Goal: Transaction & Acquisition: Book appointment/travel/reservation

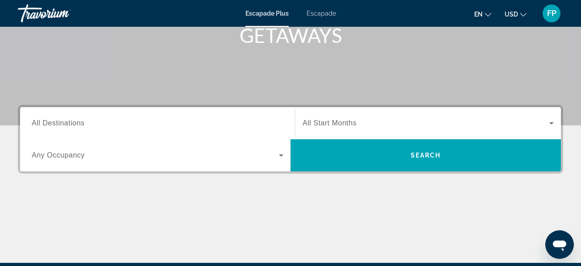
scroll to position [160, 0]
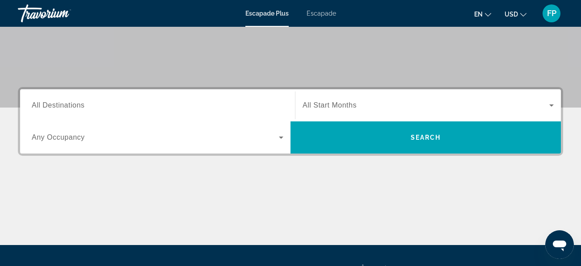
click at [111, 109] on input "Destination All Destinations" at bounding box center [158, 106] width 252 height 11
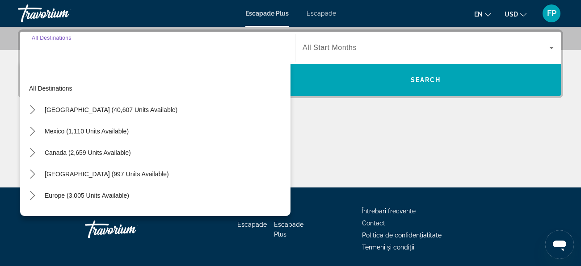
scroll to position [218, 0]
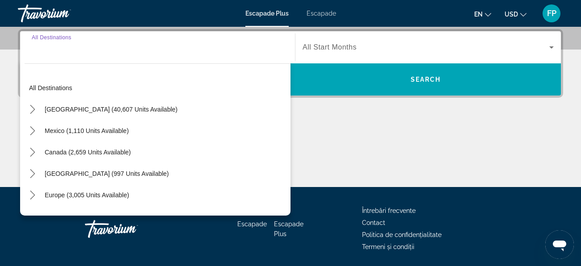
click at [104, 51] on input "Destination All Destinations" at bounding box center [158, 47] width 252 height 11
click at [37, 49] on input "Destination All Destinations" at bounding box center [158, 47] width 252 height 11
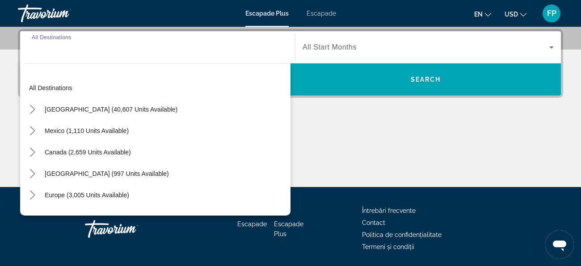
click at [37, 49] on input "Destination All Destinations" at bounding box center [158, 47] width 252 height 11
click at [239, 186] on div "Europe (3,005 units available)" at bounding box center [158, 195] width 266 height 21
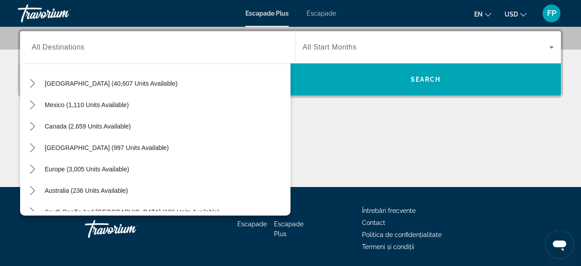
scroll to position [0, 0]
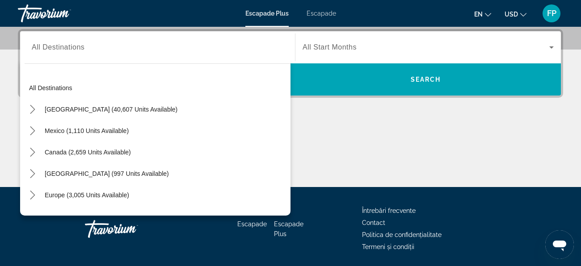
click at [43, 46] on span "All Destinations" at bounding box center [58, 47] width 53 height 8
click at [43, 46] on input "Destination All Destinations" at bounding box center [158, 47] width 252 height 11
click at [35, 47] on input "Destination All Destinations" at bounding box center [158, 47] width 252 height 11
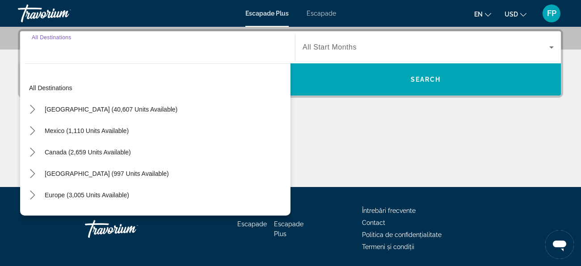
click at [35, 47] on input "Destination All Destinations" at bounding box center [158, 47] width 252 height 11
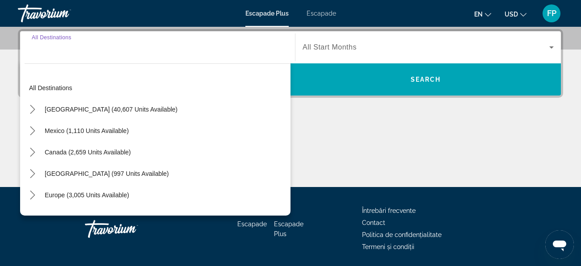
click at [35, 47] on input "Destination All Destinations" at bounding box center [158, 47] width 252 height 11
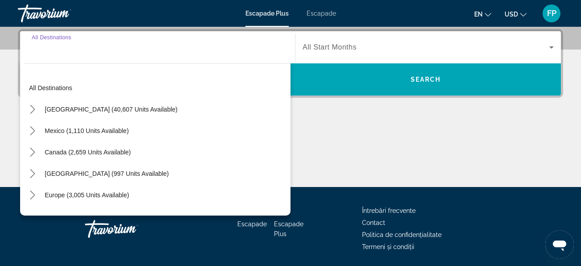
click at [35, 47] on input "Destination All Destinations" at bounding box center [158, 47] width 252 height 11
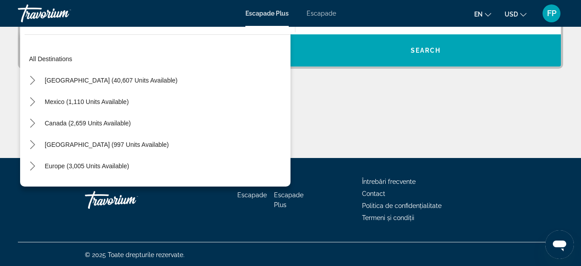
scroll to position [248, 0]
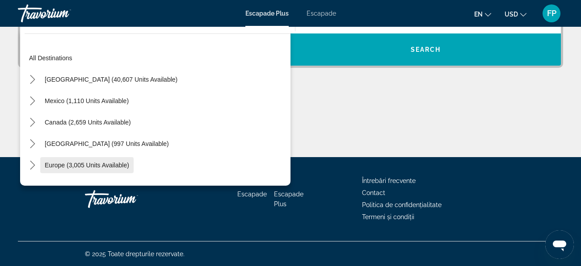
click at [61, 166] on span "Europe (3,005 units available)" at bounding box center [87, 165] width 84 height 7
type input "**********"
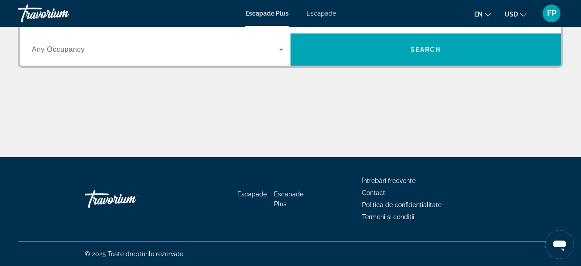
scroll to position [218, 0]
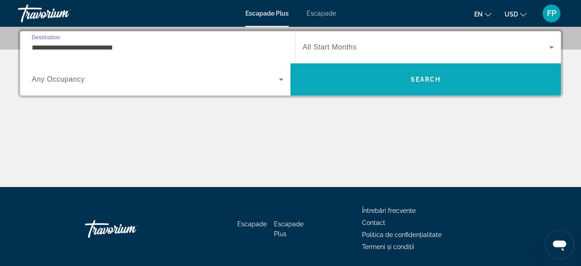
click at [370, 84] on span "Căutare" at bounding box center [425, 79] width 270 height 21
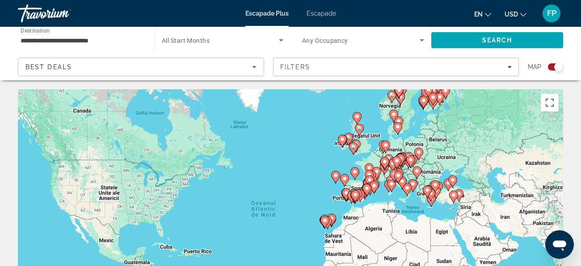
click at [523, 15] on icon "Schimbați moneda" at bounding box center [523, 15] width 6 height 4
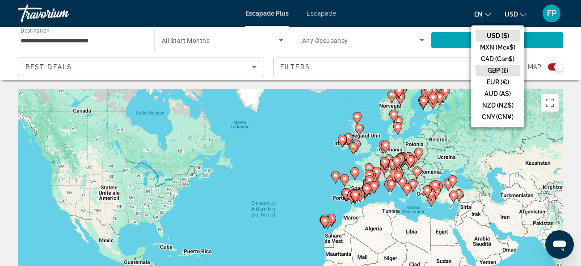
click at [501, 70] on button "GBP (£)" at bounding box center [497, 71] width 44 height 12
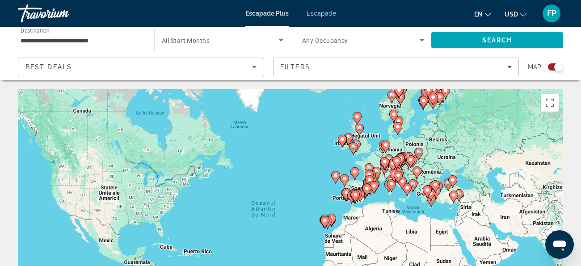
click at [487, 12] on icon "Schimbați limba" at bounding box center [488, 15] width 6 height 6
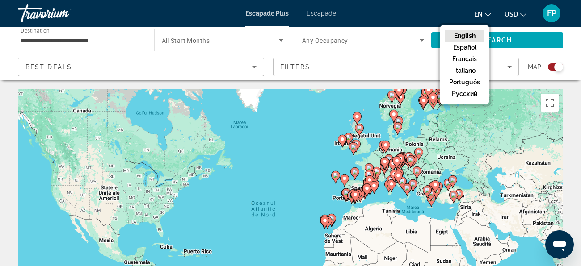
click at [96, 66] on div "Best Deals" at bounding box center [138, 67] width 227 height 11
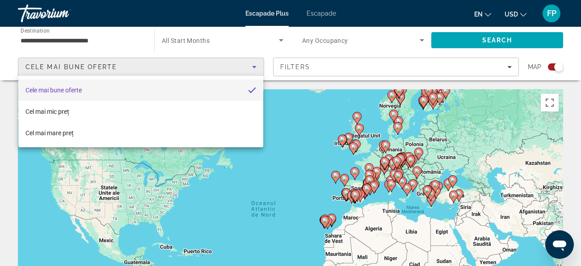
click at [76, 91] on font "Cele mai bune oferte" at bounding box center [53, 90] width 56 height 7
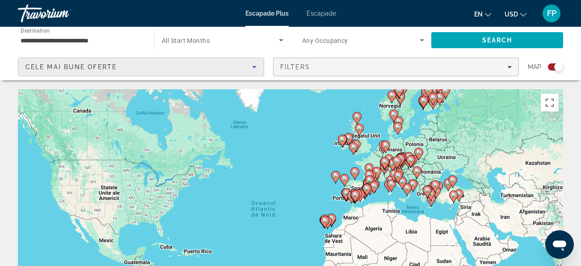
click at [507, 67] on icon "Filters" at bounding box center [509, 67] width 4 height 4
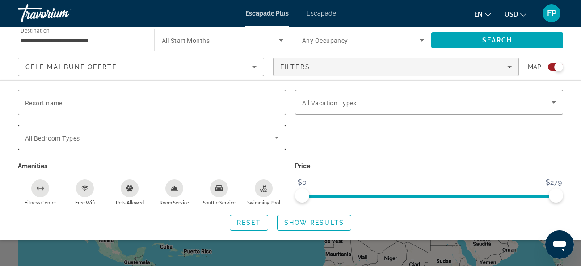
click at [276, 140] on icon "Search widget" at bounding box center [276, 137] width 11 height 11
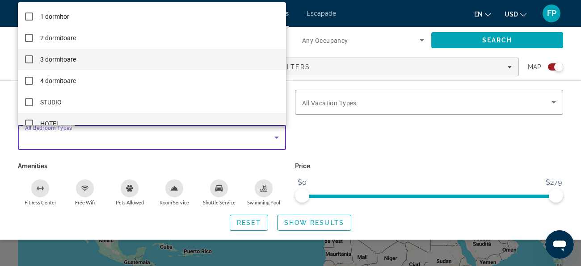
click at [28, 122] on mat-pseudo-checkbox at bounding box center [29, 124] width 8 height 8
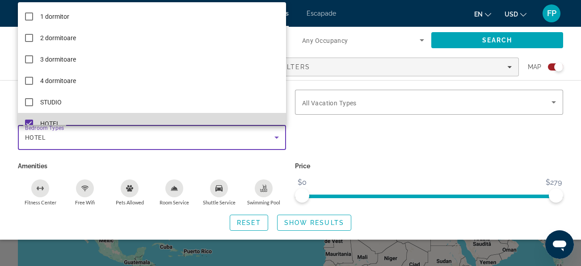
scroll to position [9, 0]
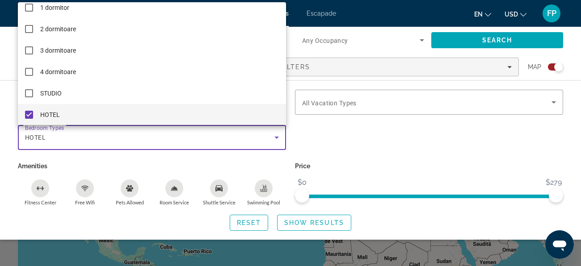
click at [306, 102] on div at bounding box center [290, 133] width 581 height 266
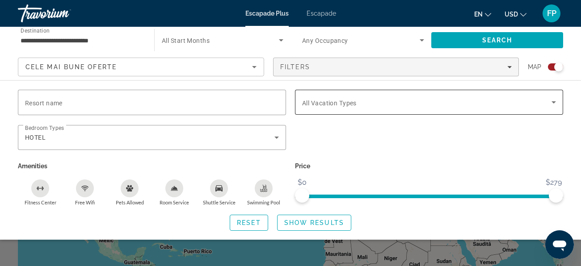
click at [552, 104] on icon "Search widget" at bounding box center [553, 102] width 11 height 11
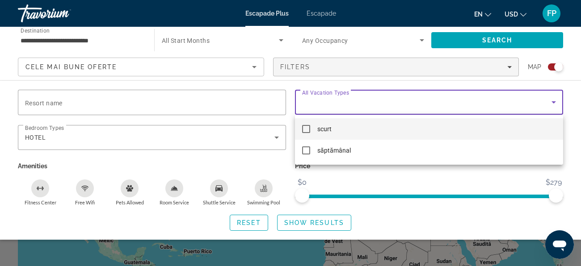
click at [305, 129] on mat-pseudo-checkbox at bounding box center [306, 129] width 8 height 8
click at [508, 66] on div at bounding box center [290, 133] width 581 height 266
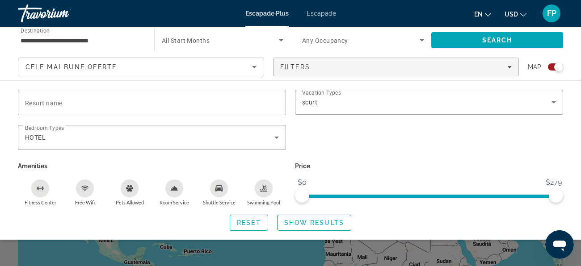
click at [508, 66] on icon "Filters" at bounding box center [509, 67] width 4 height 4
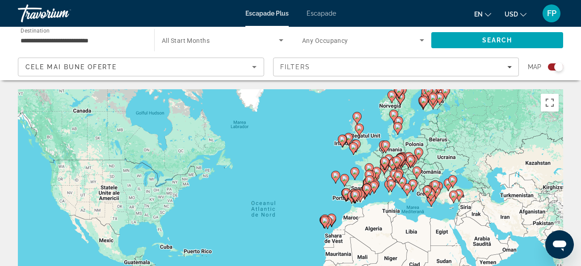
click at [508, 66] on icon "Filters" at bounding box center [509, 67] width 4 height 4
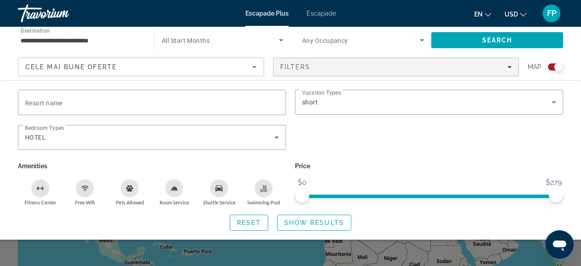
click at [422, 39] on icon "Search widget" at bounding box center [421, 40] width 11 height 11
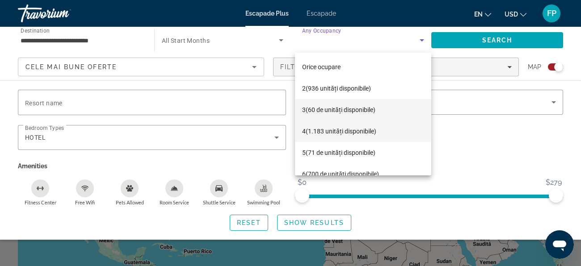
click at [403, 107] on mat-option "3 (60 de unități disponibile)" at bounding box center [363, 109] width 136 height 21
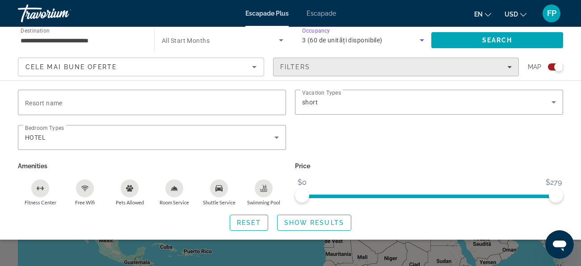
click at [508, 67] on icon "Filters" at bounding box center [509, 67] width 4 height 4
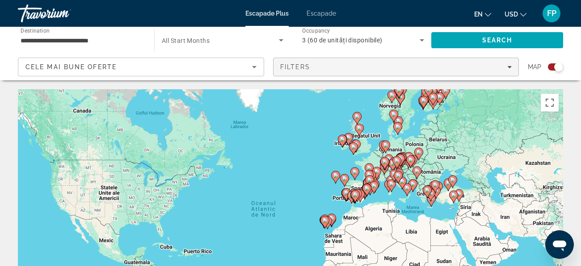
click at [508, 67] on icon "Filters" at bounding box center [509, 67] width 4 height 4
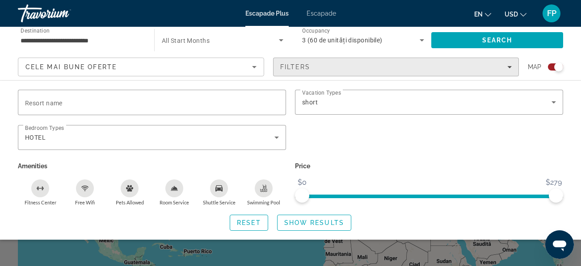
click at [345, 68] on div "Filters" at bounding box center [396, 66] width 232 height 7
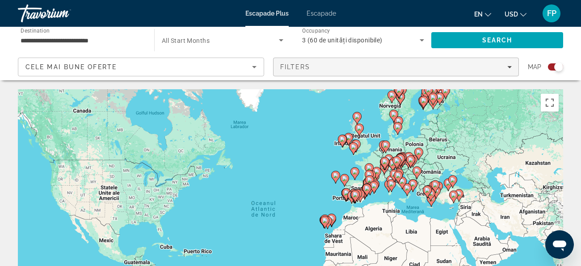
click at [345, 68] on div "Filters" at bounding box center [396, 66] width 232 height 7
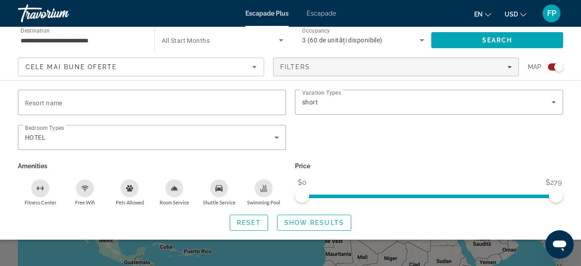
click at [422, 40] on icon "Search widget" at bounding box center [422, 40] width 4 height 2
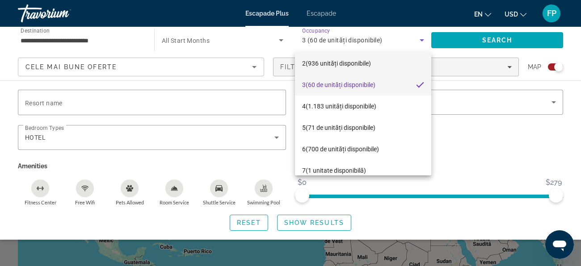
scroll to position [3, 0]
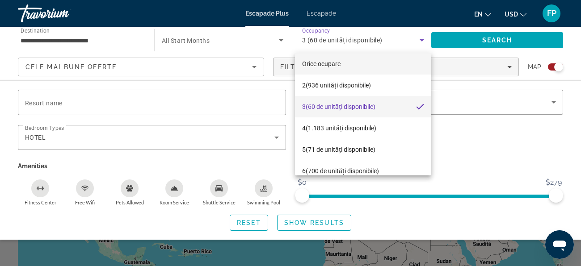
click at [323, 63] on font "Orice ocupare" at bounding box center [321, 63] width 38 height 7
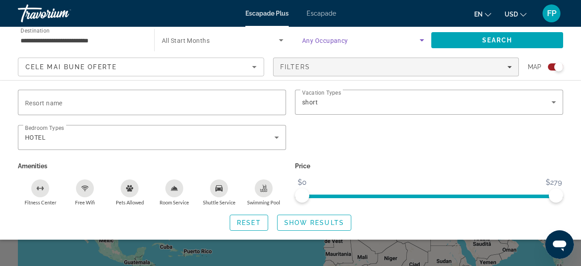
click at [281, 41] on icon "Search widget" at bounding box center [281, 40] width 4 height 2
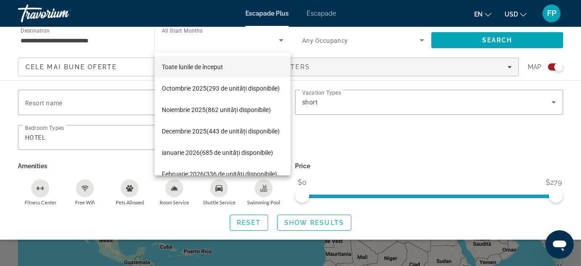
click at [187, 67] on font "Toate lunile de început" at bounding box center [192, 66] width 61 height 7
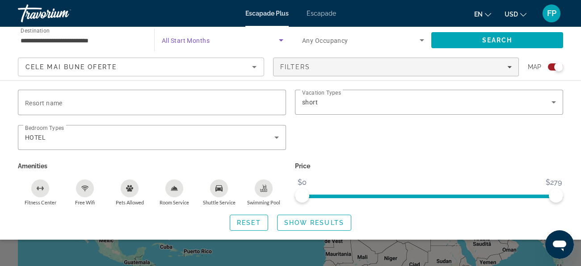
click at [45, 43] on input "**********" at bounding box center [82, 40] width 122 height 11
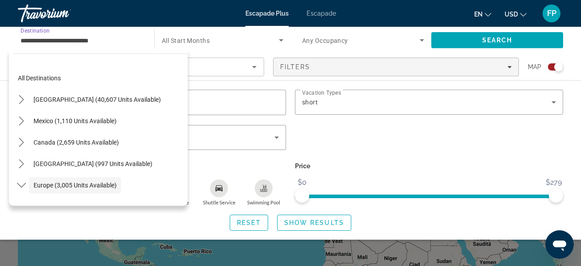
scroll to position [53, 0]
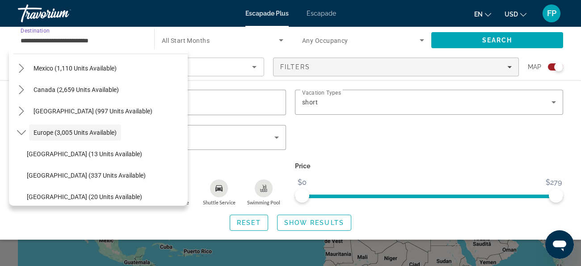
click at [45, 43] on input "**********" at bounding box center [82, 40] width 122 height 11
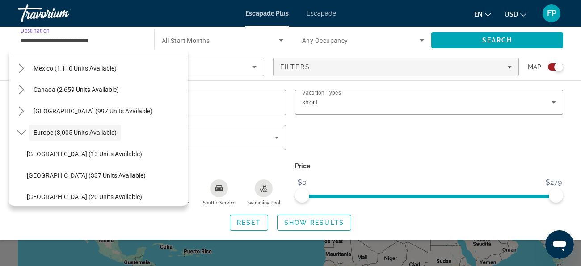
click at [45, 43] on input "**********" at bounding box center [82, 40] width 122 height 11
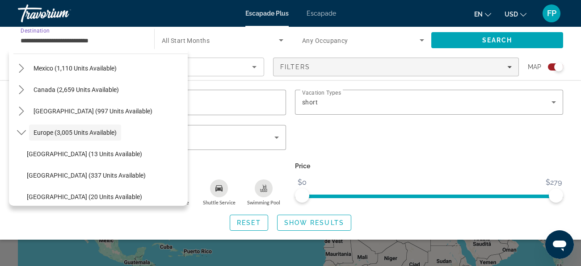
click at [126, 37] on input "**********" at bounding box center [82, 40] width 122 height 11
click at [318, 15] on font "Escapade" at bounding box center [321, 13] width 29 height 7
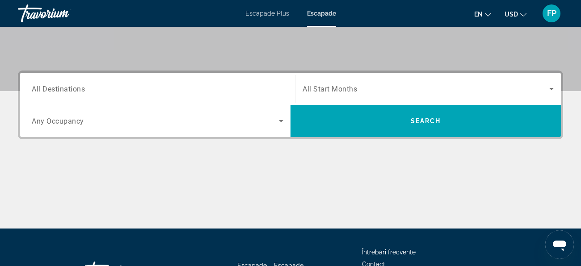
scroll to position [178, 0]
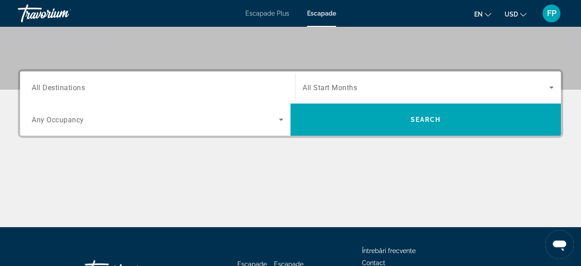
click at [90, 87] on input "Destination All Destinations" at bounding box center [158, 88] width 252 height 11
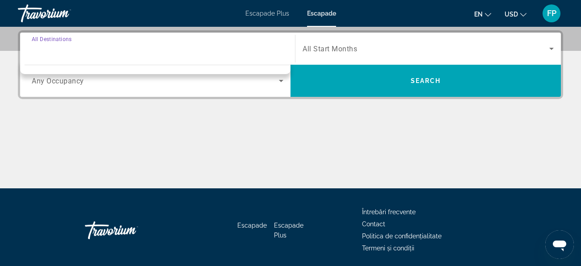
scroll to position [218, 0]
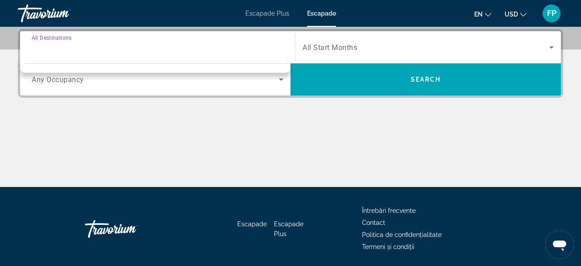
click at [87, 45] on input "Destination All Destinations" at bounding box center [158, 47] width 252 height 11
click at [281, 77] on icon "Search widget" at bounding box center [281, 79] width 11 height 11
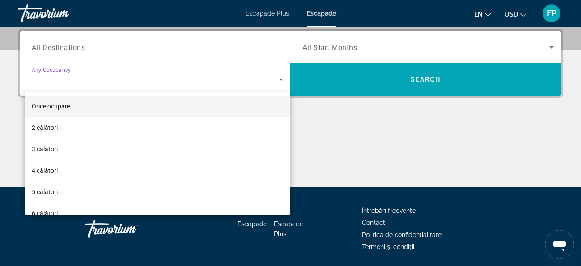
click at [281, 77] on div at bounding box center [290, 133] width 581 height 266
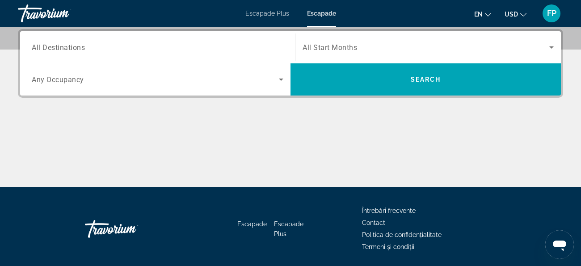
click at [147, 40] on div "Search widget" at bounding box center [158, 47] width 252 height 25
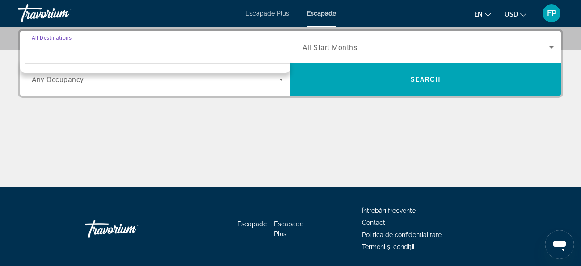
click at [143, 52] on input "Destination All Destinations" at bounding box center [158, 47] width 252 height 11
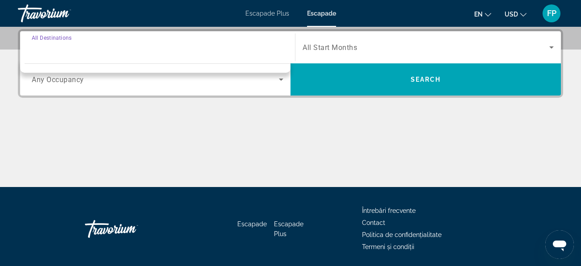
click at [143, 52] on input "Destination All Destinations" at bounding box center [158, 47] width 252 height 11
click at [46, 40] on div "Destination All Destinations" at bounding box center [158, 47] width 252 height 25
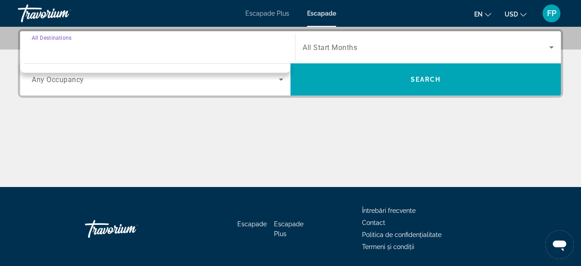
click at [46, 40] on div "Destination All Destinations" at bounding box center [158, 47] width 252 height 25
click at [65, 59] on div "Destination options" at bounding box center [155, 66] width 270 height 14
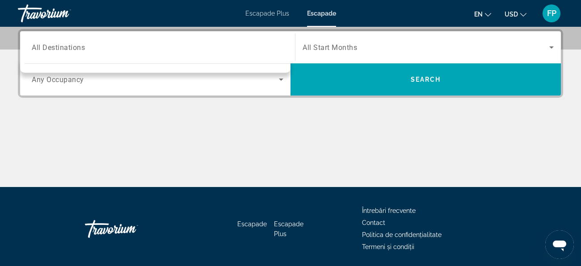
click at [65, 59] on div "Destination options" at bounding box center [155, 66] width 270 height 14
click at [88, 51] on input "Destination All Destinations" at bounding box center [158, 47] width 252 height 11
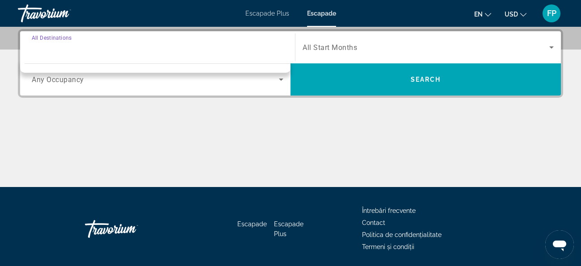
click at [88, 51] on input "Destination All Destinations" at bounding box center [158, 47] width 252 height 11
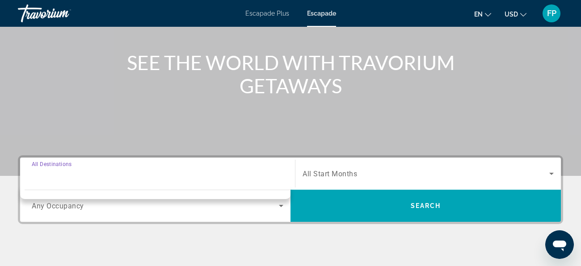
scroll to position [88, 0]
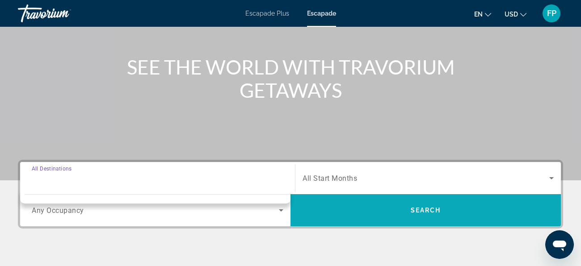
click at [383, 207] on span "Search" at bounding box center [425, 210] width 270 height 21
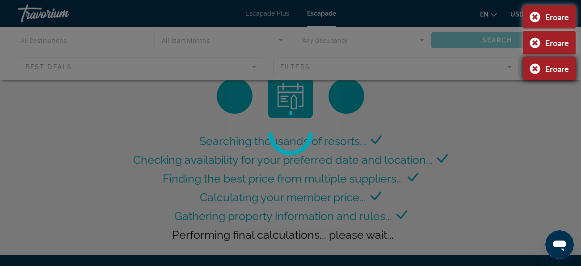
click at [532, 67] on div "Eroare" at bounding box center [549, 68] width 53 height 23
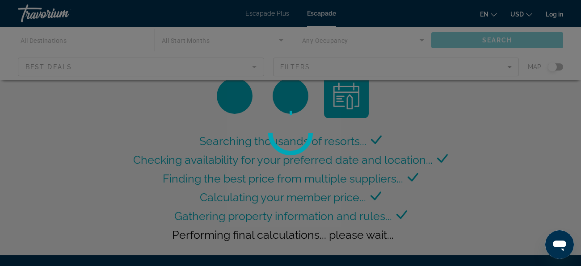
click at [512, 113] on div at bounding box center [290, 133] width 581 height 266
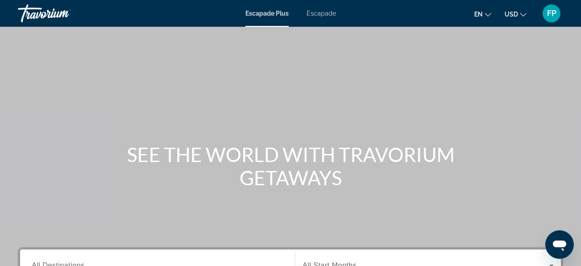
click at [317, 13] on font "Escapade" at bounding box center [321, 13] width 29 height 7
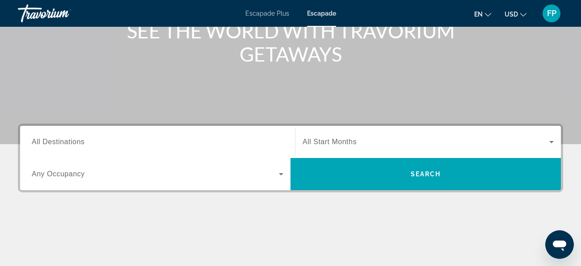
scroll to position [125, 0]
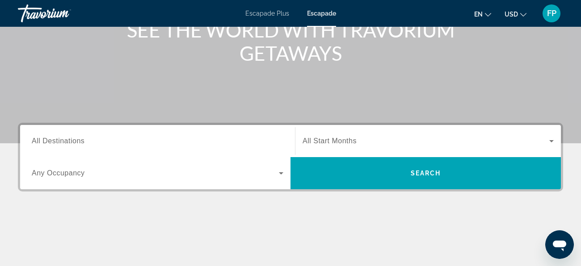
click at [55, 140] on span "All Destinations" at bounding box center [58, 141] width 53 height 8
click at [55, 140] on input "Destination All Destinations" at bounding box center [158, 141] width 252 height 11
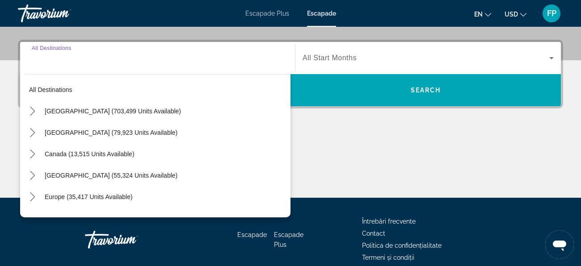
scroll to position [218, 0]
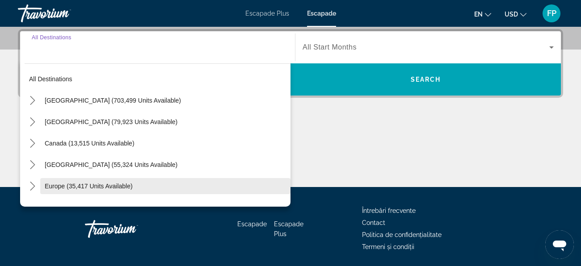
click at [49, 187] on span "Europe (35,417 units available)" at bounding box center [89, 186] width 88 height 7
type input "**********"
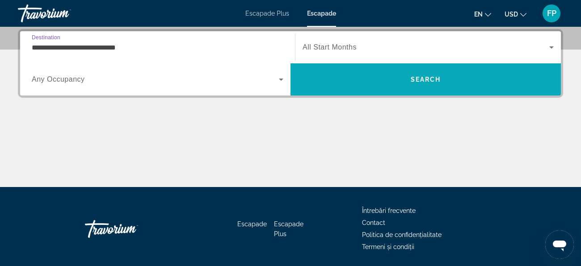
click at [368, 78] on span "Search" at bounding box center [425, 79] width 270 height 21
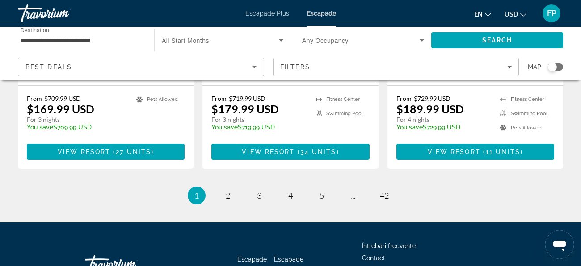
scroll to position [1259, 0]
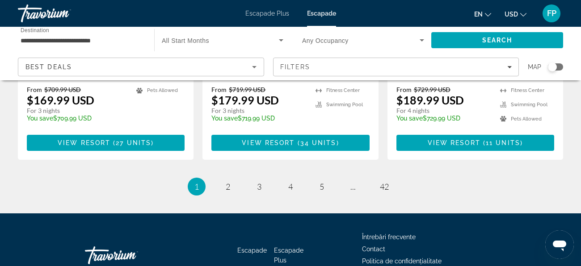
click at [255, 64] on icon "Sort by" at bounding box center [254, 67] width 11 height 11
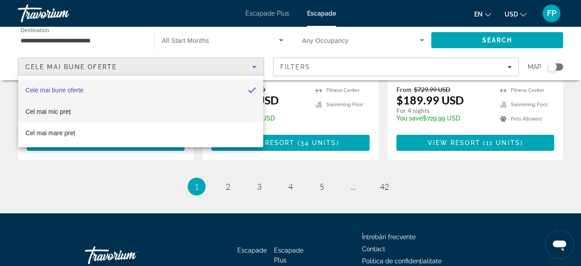
click at [68, 112] on font "Cel mai mic preț" at bounding box center [47, 111] width 45 height 7
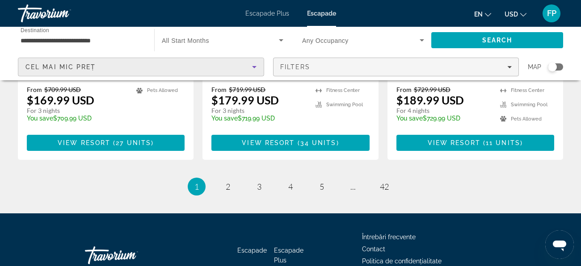
click at [508, 67] on icon "Filters" at bounding box center [509, 67] width 4 height 2
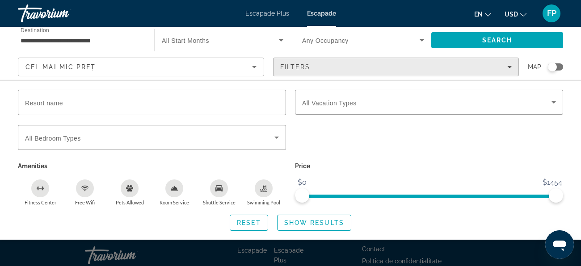
click at [508, 67] on icon "Filters" at bounding box center [509, 67] width 4 height 2
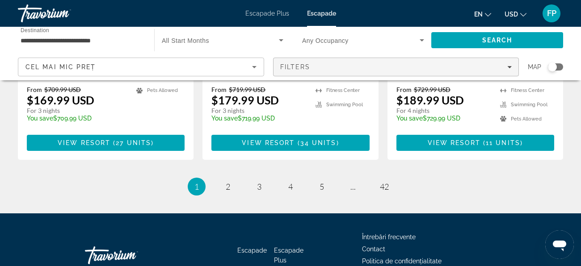
click at [508, 67] on icon "Filters" at bounding box center [509, 67] width 4 height 2
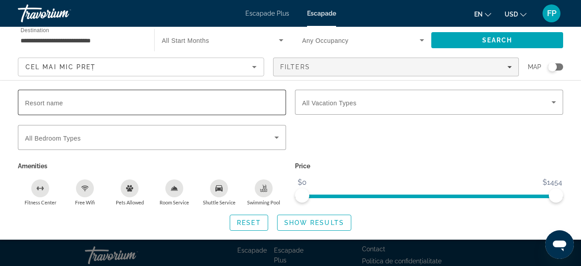
click at [176, 100] on input "Resort name" at bounding box center [152, 102] width 254 height 11
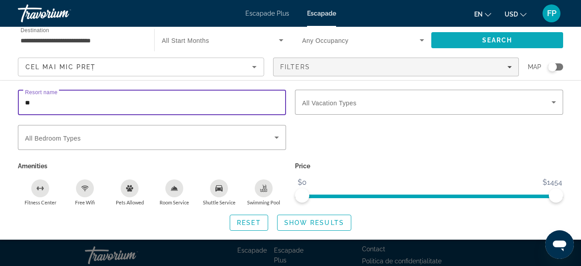
type input "**"
click at [472, 38] on span "Search" at bounding box center [497, 39] width 132 height 21
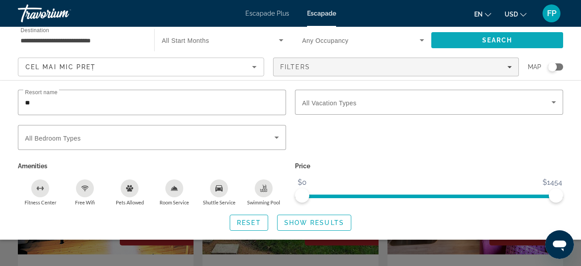
click at [472, 38] on span "Search" at bounding box center [497, 39] width 132 height 21
click at [35, 106] on input "**" at bounding box center [152, 102] width 254 height 11
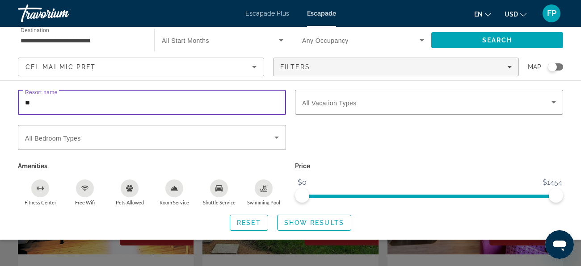
type input "*"
click at [340, 158] on div "Search widget" at bounding box center [428, 142] width 277 height 35
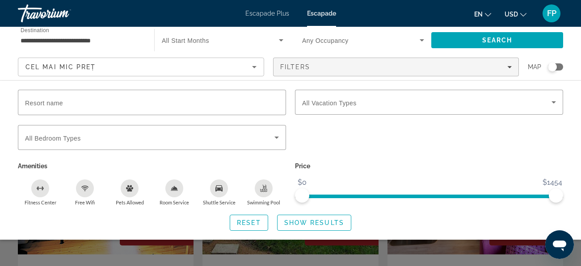
click at [547, 196] on span "ngx-slider" at bounding box center [429, 197] width 254 height 4
click at [518, 197] on span "ngx-slider" at bounding box center [424, 197] width 245 height 4
click at [440, 197] on span "ngx-slider" at bounding box center [410, 197] width 216 height 4
click at [352, 196] on span "ngx-slider" at bounding box center [371, 197] width 138 height 4
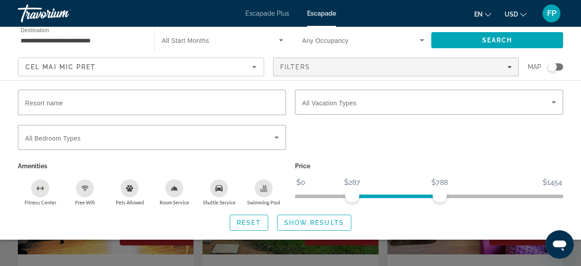
click at [315, 197] on span "ngx-slider" at bounding box center [429, 197] width 268 height 4
click at [405, 197] on span "ngx-slider" at bounding box center [377, 197] width 124 height 4
click at [368, 198] on span "ngx-slider" at bounding box center [360, 197] width 90 height 4
click at [348, 197] on span "ngx-slider" at bounding box center [341, 197] width 53 height 4
click at [521, 13] on icon "Schimbați moneda" at bounding box center [523, 15] width 6 height 4
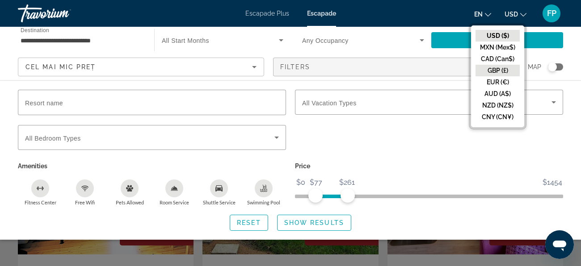
click at [502, 68] on button "GBP (£)" at bounding box center [497, 71] width 44 height 12
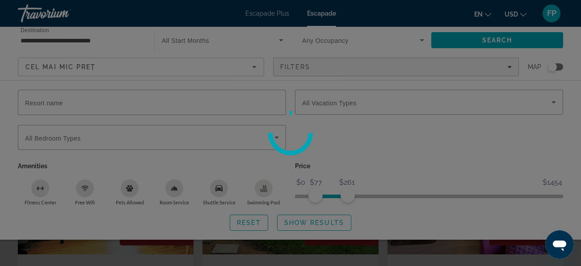
click at [502, 68] on div at bounding box center [290, 133] width 581 height 266
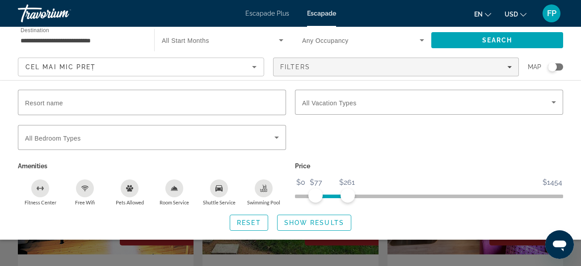
click at [521, 14] on icon "Schimbați moneda" at bounding box center [523, 15] width 6 height 6
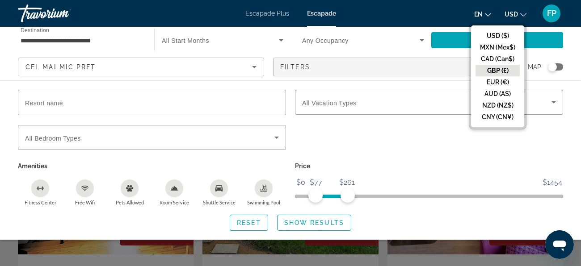
click at [496, 68] on button "GBP (£)" at bounding box center [497, 71] width 44 height 12
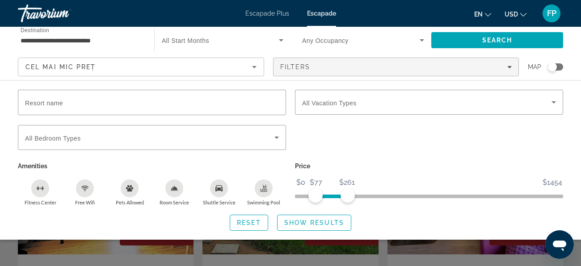
click at [522, 12] on icon "Schimbați moneda" at bounding box center [523, 15] width 6 height 6
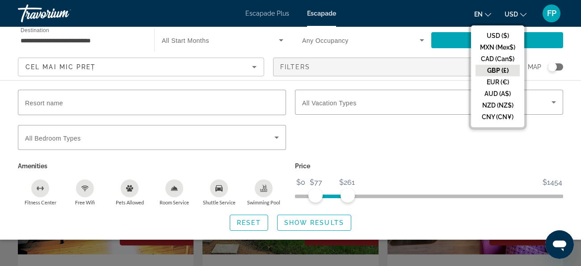
click at [497, 67] on button "GBP (£)" at bounding box center [497, 71] width 44 height 12
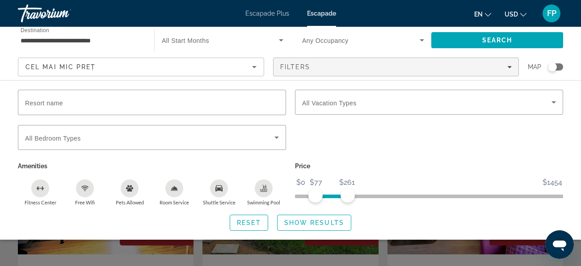
click at [40, 189] on icon "Fitness Center" at bounding box center [40, 188] width 7 height 7
click at [523, 13] on icon "Schimbați moneda" at bounding box center [523, 15] width 6 height 6
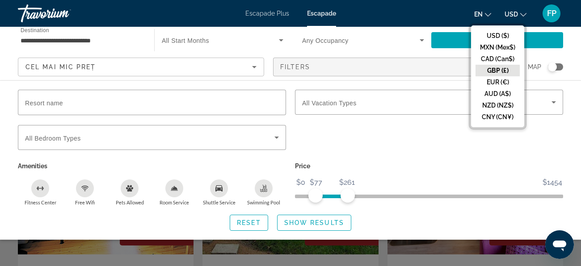
click at [493, 67] on button "GBP (£)" at bounding box center [497, 71] width 44 height 12
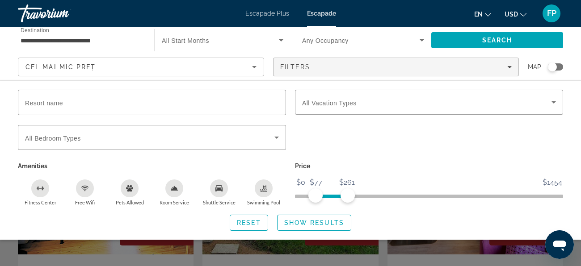
click at [522, 12] on icon "Schimbați moneda" at bounding box center [523, 15] width 6 height 6
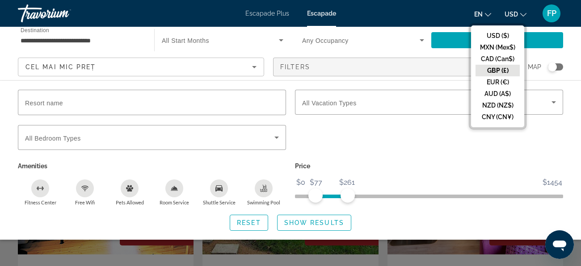
click at [500, 69] on button "GBP (£)" at bounding box center [497, 71] width 44 height 12
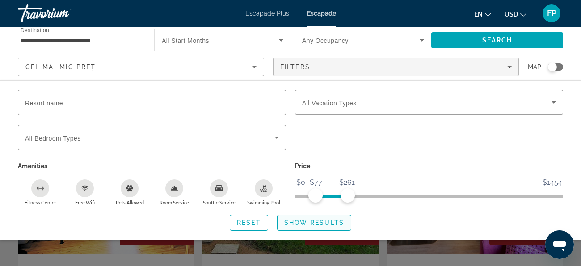
click at [310, 221] on span "Show Results" at bounding box center [314, 222] width 60 height 7
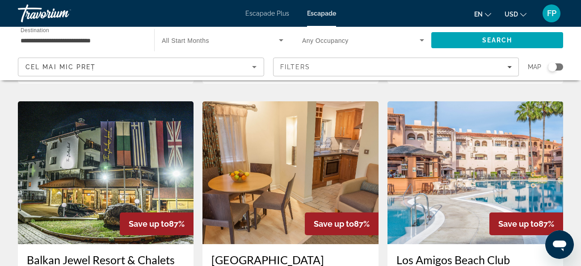
scroll to position [375, 0]
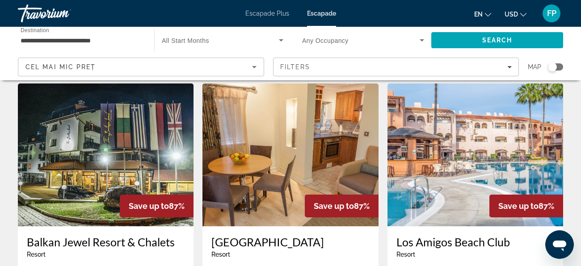
click at [299, 167] on img "Conținut principal" at bounding box center [290, 155] width 176 height 143
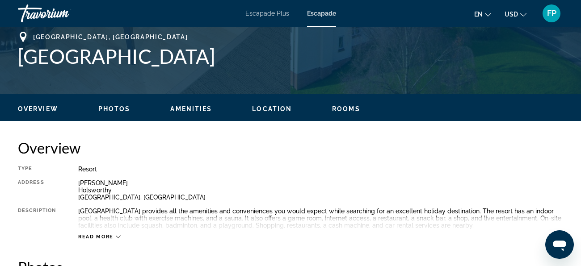
scroll to position [339, 0]
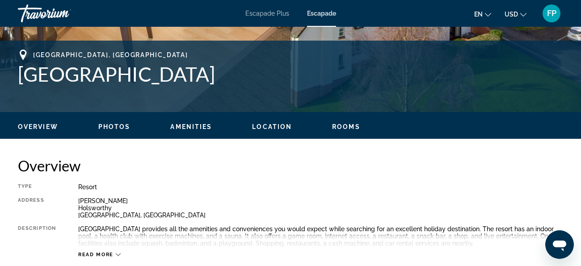
click at [341, 126] on span "Rooms" at bounding box center [346, 126] width 28 height 7
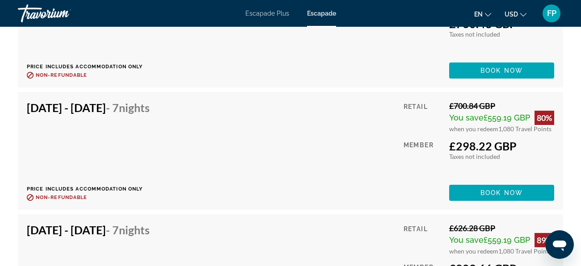
scroll to position [4246, 0]
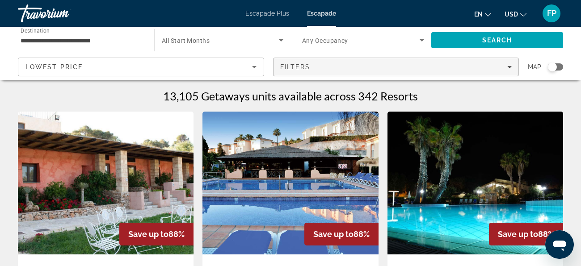
click at [511, 67] on icon "Filters" at bounding box center [509, 67] width 4 height 4
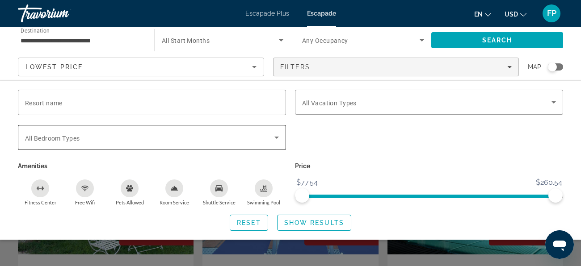
click at [275, 139] on icon "Search widget" at bounding box center [276, 137] width 11 height 11
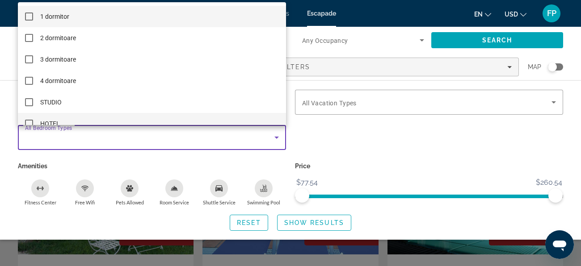
click at [29, 123] on mat-pseudo-checkbox at bounding box center [29, 124] width 8 height 8
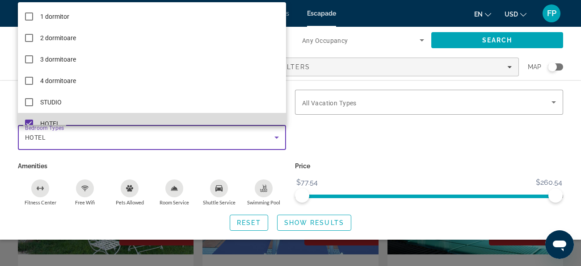
scroll to position [9, 0]
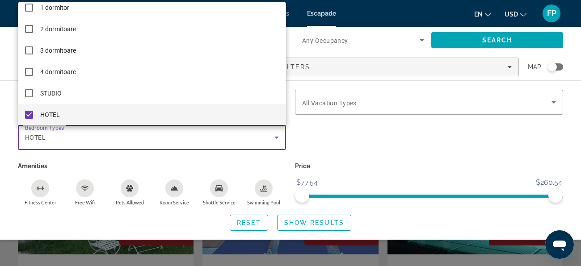
click at [348, 155] on div at bounding box center [290, 133] width 581 height 266
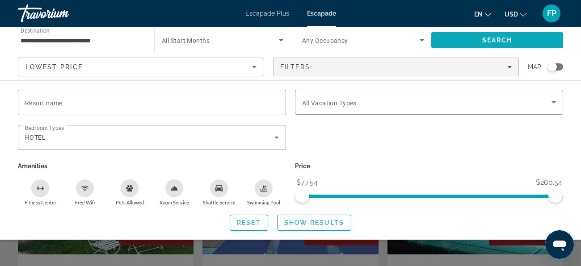
click at [491, 39] on span "Search" at bounding box center [497, 40] width 30 height 7
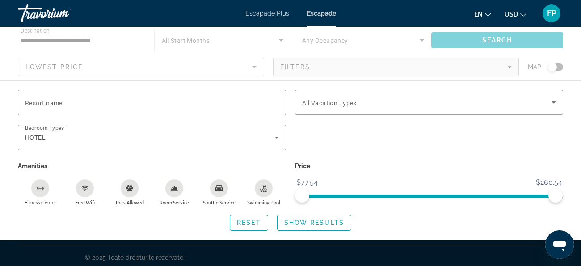
click at [454, 198] on span "ngx-slider" at bounding box center [428, 195] width 253 height 14
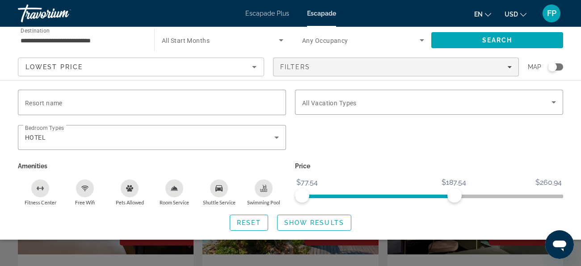
click at [390, 195] on span "ngx-slider" at bounding box center [378, 197] width 152 height 4
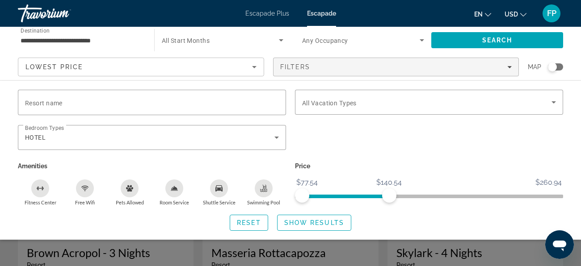
scroll to position [35, 0]
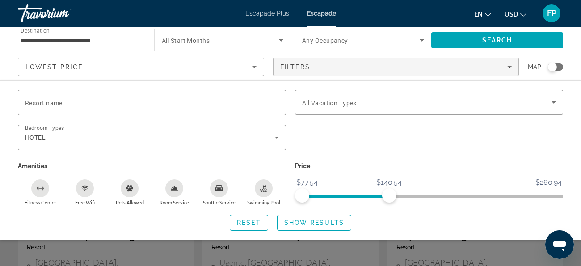
click at [525, 160] on p "Price" at bounding box center [429, 166] width 268 height 13
click at [500, 40] on span "Search" at bounding box center [497, 40] width 30 height 7
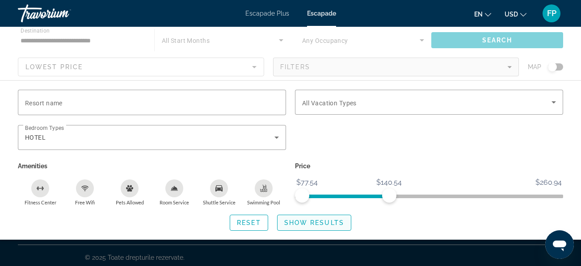
click at [302, 223] on span "Show Results" at bounding box center [314, 222] width 60 height 7
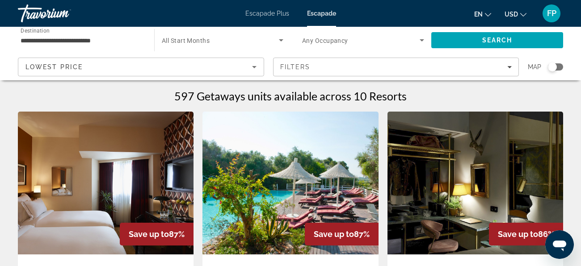
click at [254, 67] on icon "Sort by" at bounding box center [254, 67] width 4 height 2
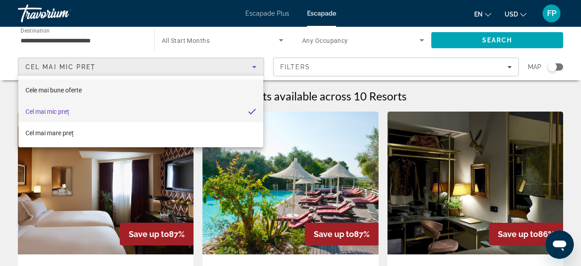
click at [55, 88] on font "Cele mai bune oferte" at bounding box center [53, 90] width 56 height 7
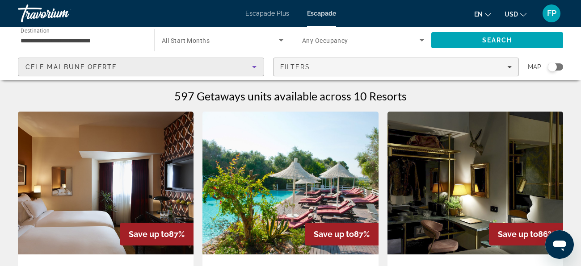
click at [508, 66] on icon "Filters" at bounding box center [509, 67] width 4 height 4
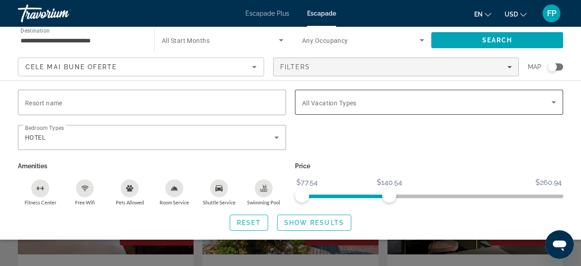
click at [552, 103] on icon "Search widget" at bounding box center [553, 102] width 11 height 11
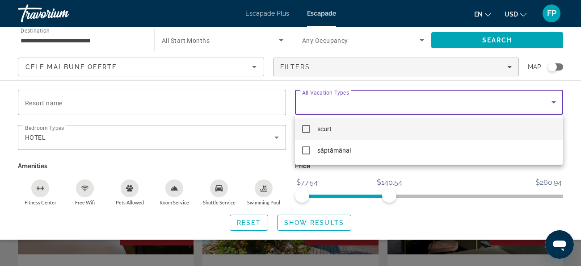
click at [307, 131] on mat-pseudo-checkbox at bounding box center [306, 129] width 8 height 8
click at [489, 41] on div at bounding box center [290, 133] width 581 height 266
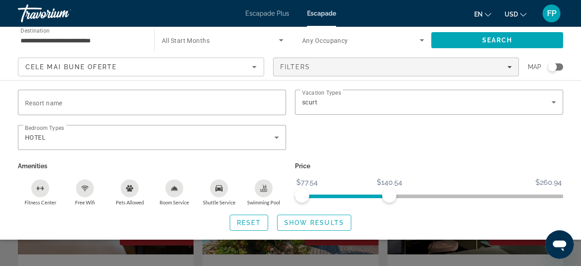
click at [415, 194] on span "ngx-slider" at bounding box center [429, 195] width 268 height 14
click at [435, 193] on span "ngx-slider" at bounding box center [429, 195] width 268 height 14
click at [453, 194] on span "ngx-slider" at bounding box center [429, 195] width 268 height 14
click at [476, 196] on span "ngx-slider" at bounding box center [429, 197] width 268 height 4
click at [560, 196] on span "ngx-slider" at bounding box center [429, 197] width 268 height 4
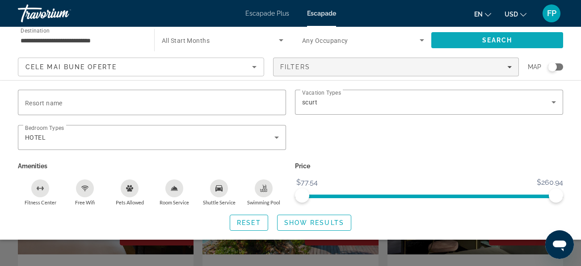
click at [495, 39] on span "Search" at bounding box center [497, 40] width 30 height 7
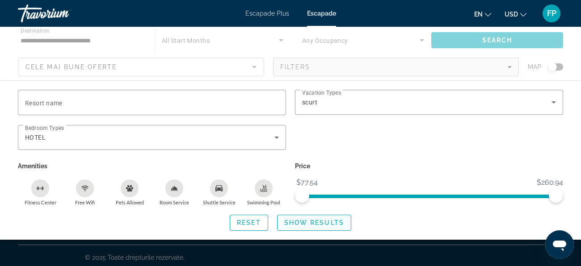
click at [302, 223] on span "Show Results" at bounding box center [314, 222] width 60 height 7
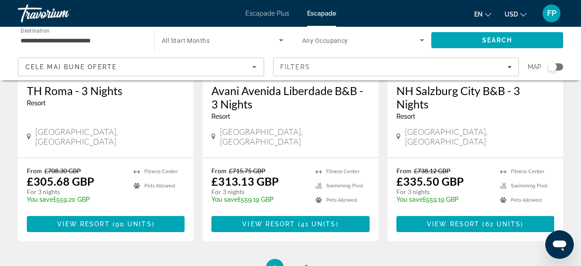
scroll to position [1179, 0]
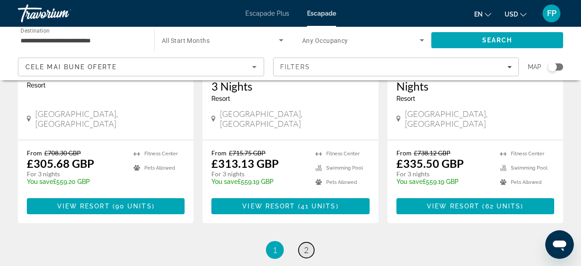
click at [307, 245] on span "2" at bounding box center [306, 250] width 4 height 10
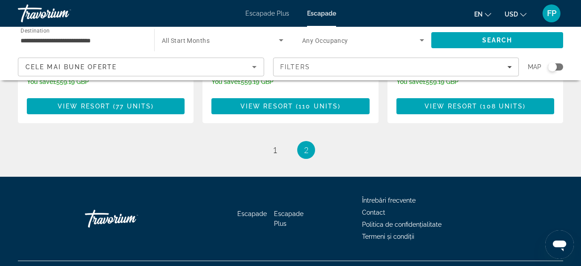
scroll to position [625, 0]
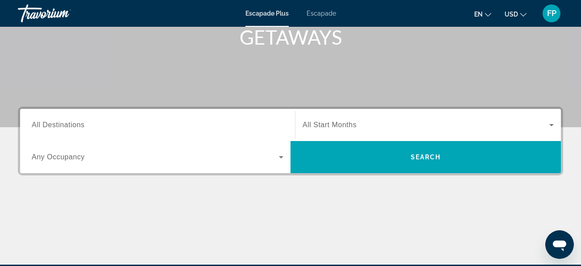
scroll to position [143, 0]
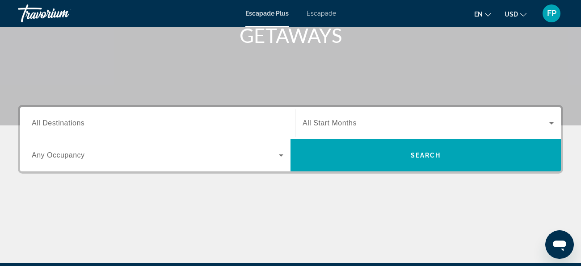
click at [282, 156] on icon "Widget de căutare" at bounding box center [281, 155] width 11 height 11
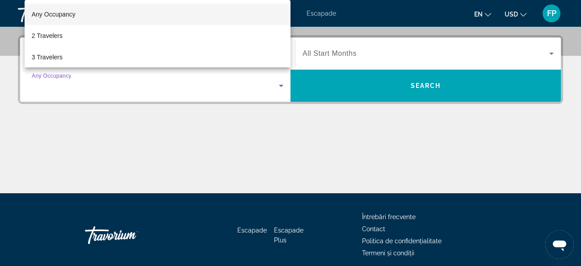
scroll to position [218, 0]
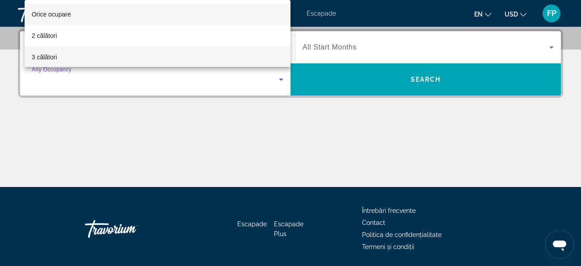
click at [258, 57] on mat-option "3 călători" at bounding box center [158, 56] width 266 height 21
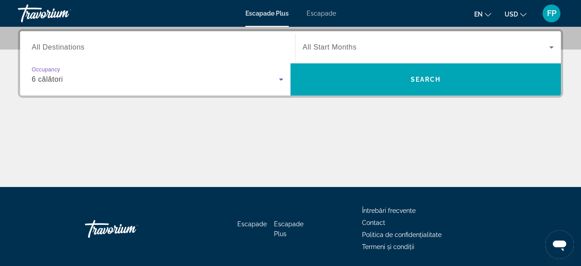
click at [281, 80] on icon "Widget de căutare" at bounding box center [281, 80] width 4 height 2
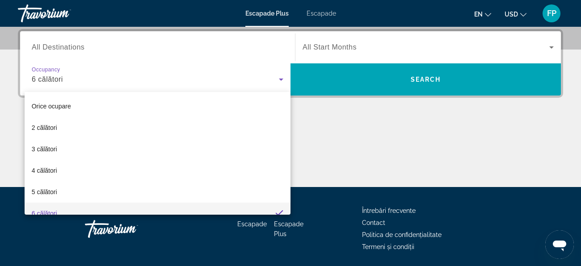
scroll to position [9, 0]
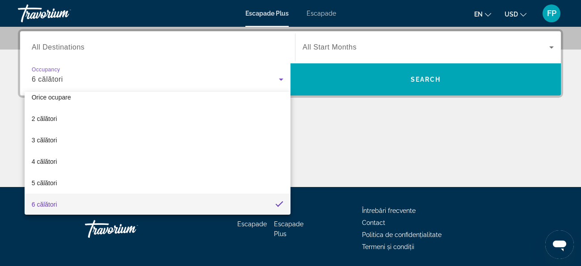
click at [280, 205] on mat-pseudo-checkbox at bounding box center [279, 205] width 8 height 8
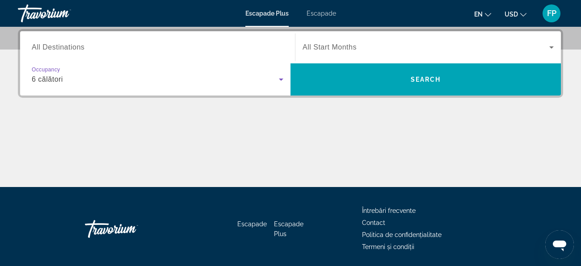
click at [279, 79] on icon "Widget de căutare" at bounding box center [281, 79] width 11 height 11
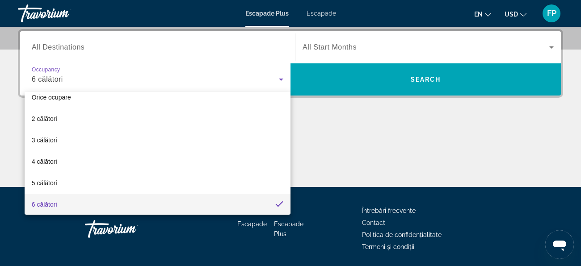
click at [362, 116] on div at bounding box center [290, 133] width 581 height 266
